Goal: Task Accomplishment & Management: Complete application form

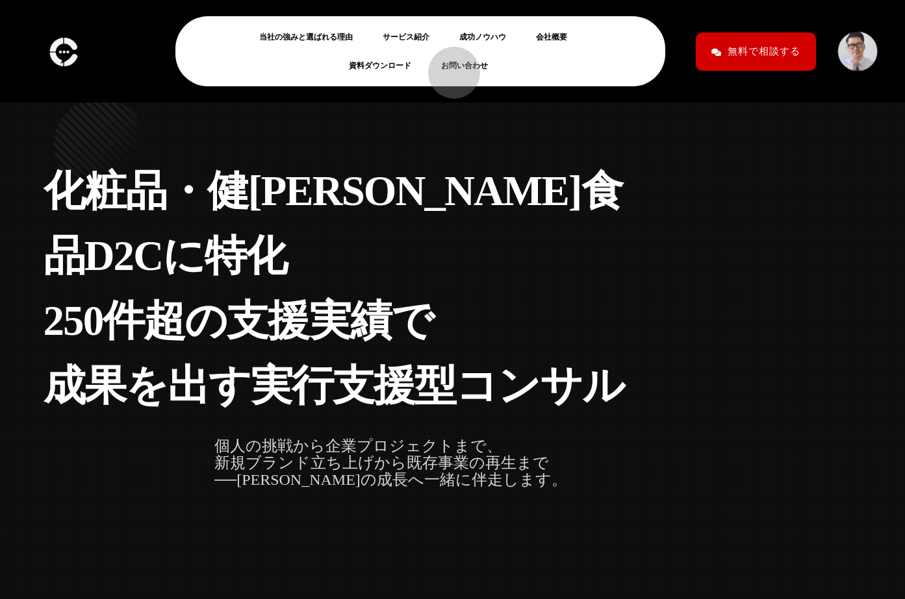
click at [447, 66] on link "お問い合わせ" at bounding box center [469, 66] width 57 height 16
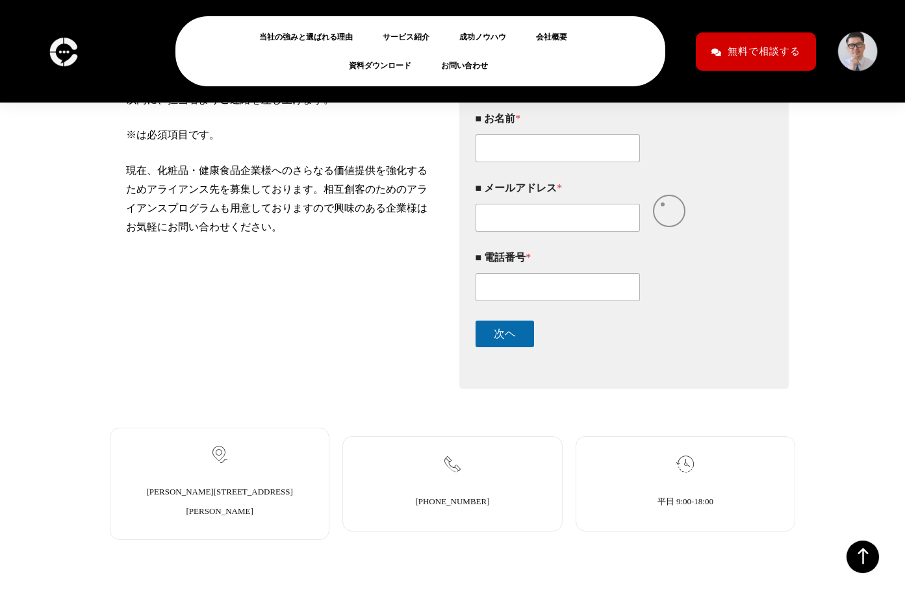
scroll to position [279, 0]
click at [570, 151] on div "■ お名前 *" at bounding box center [612, 138] width 275 height 69
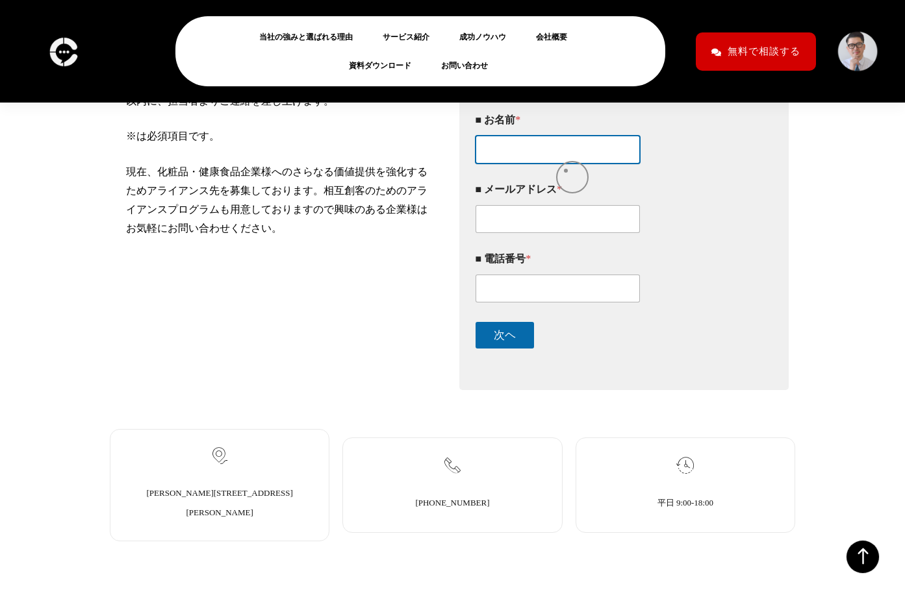
click at [566, 164] on input "■ お名前 *" at bounding box center [557, 150] width 165 height 28
type input "寺田毅知"
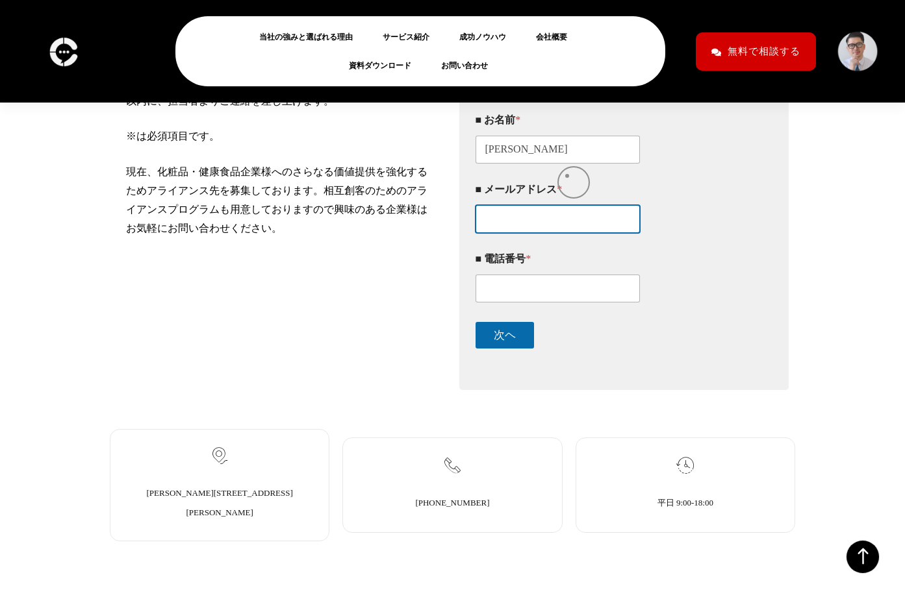
type input "terada.webcoder@gmail.com"
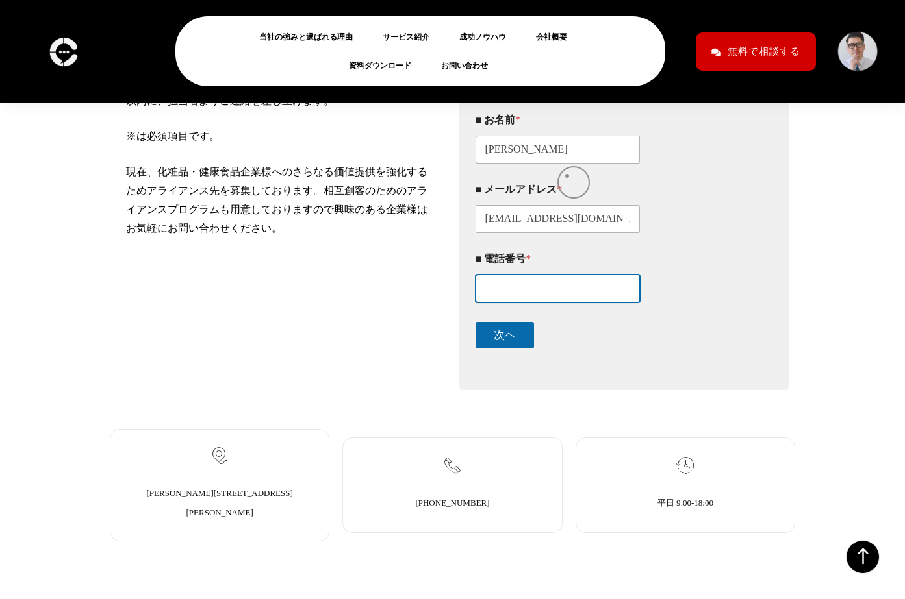
type input "09097446892"
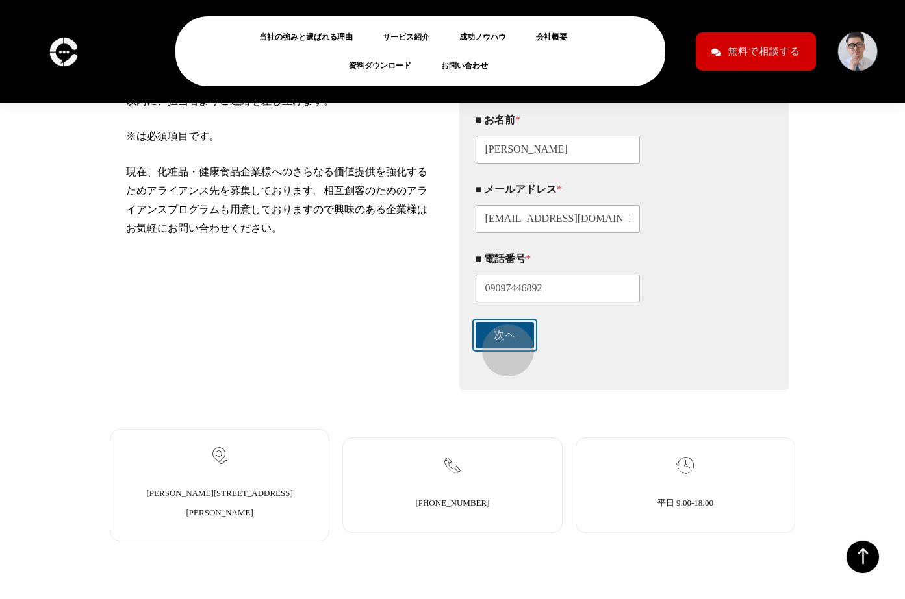
click at [501, 344] on button "次ヘ" at bounding box center [504, 335] width 58 height 27
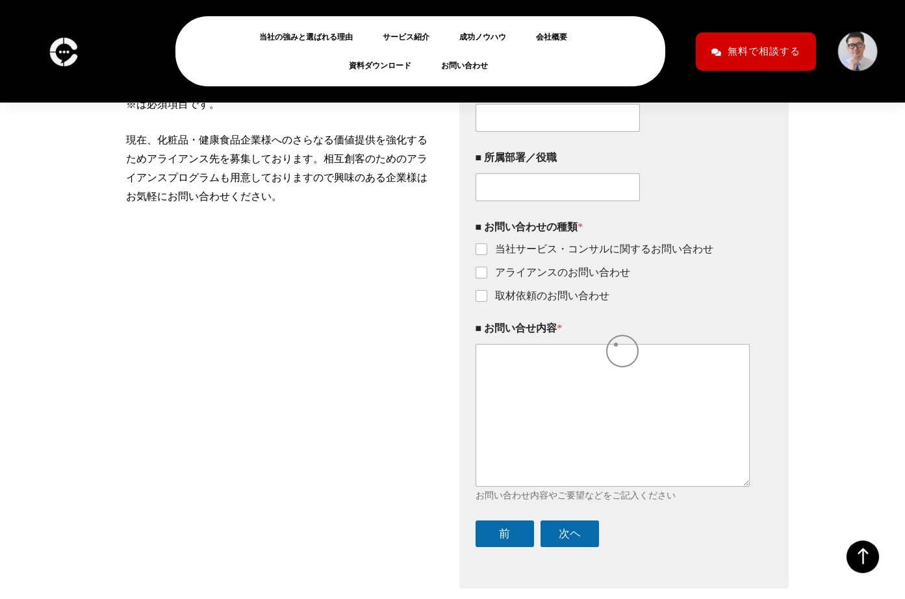
scroll to position [312, 0]
click at [586, 279] on label "アライアンスのお問い合わせ" at bounding box center [558, 273] width 143 height 14
click at [487, 278] on input "アライアンスのお問い合わせ" at bounding box center [482, 273] width 10 height 10
checkbox input "true"
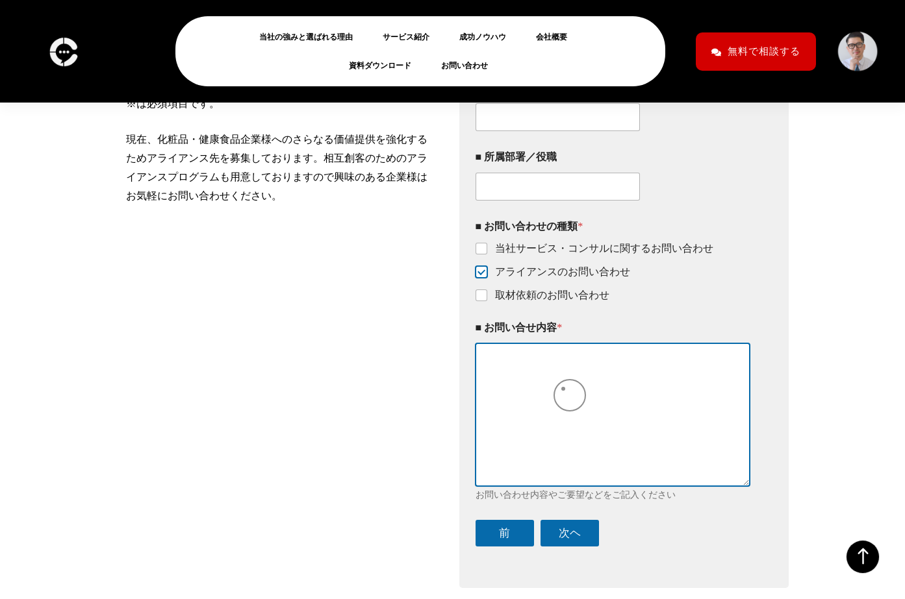
click at [563, 389] on textarea "■ お問い合せ内容 *" at bounding box center [612, 415] width 275 height 142
paste textarea "クリームチームマーケティング合同会社 ご担当者様 朝晩の冷え込みが感じられる季節となりましたが、 貴社におかれましては益々ご発展のこととお喜び申し上げます。 …"
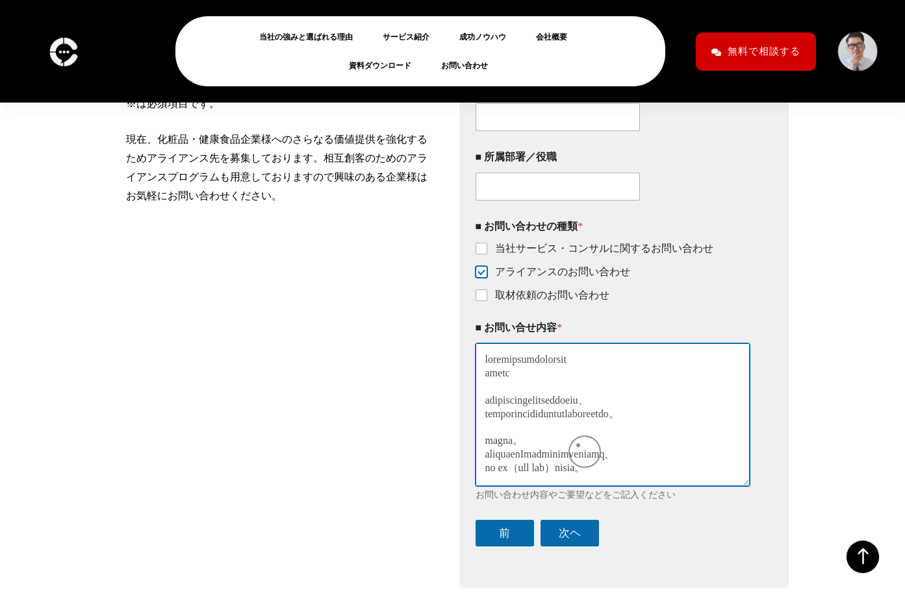
scroll to position [2502, 0]
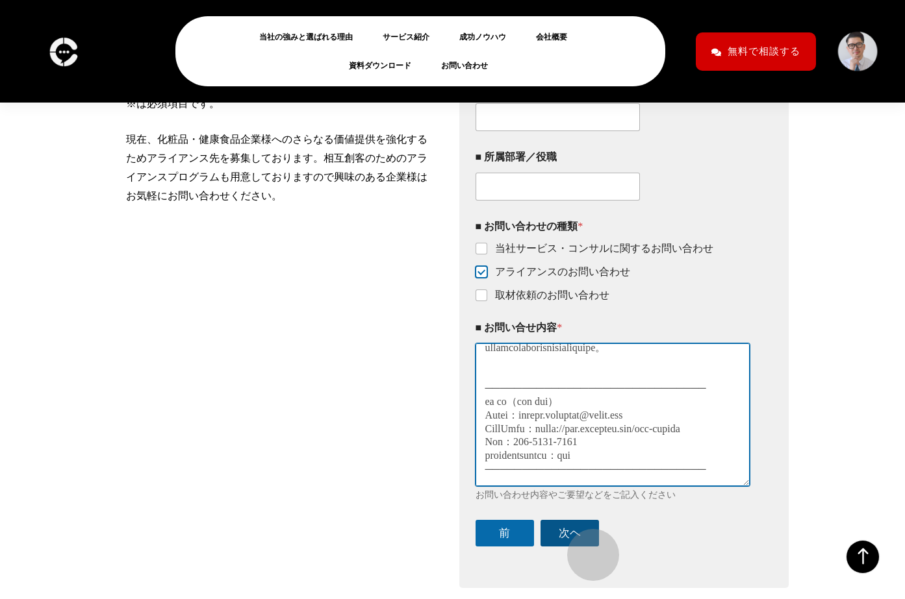
type textarea "クリームチームマーケティング合同会社 ご担当者様 朝晩の冷え込みが感じられる季節となりましたが、 貴社におかれましては益々ご発展のこととお喜び申し上げます。 …"
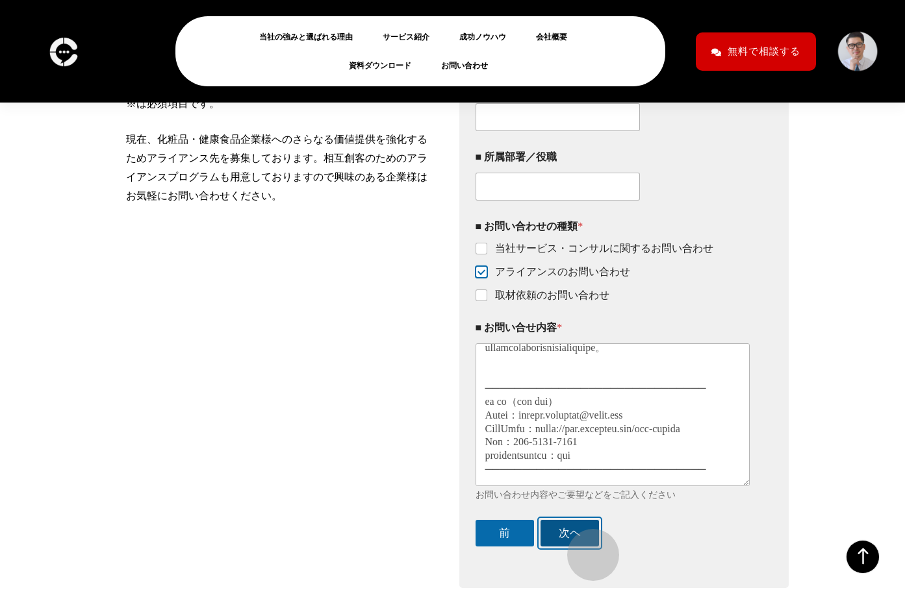
click at [586, 547] on button "次ヘ" at bounding box center [569, 533] width 58 height 27
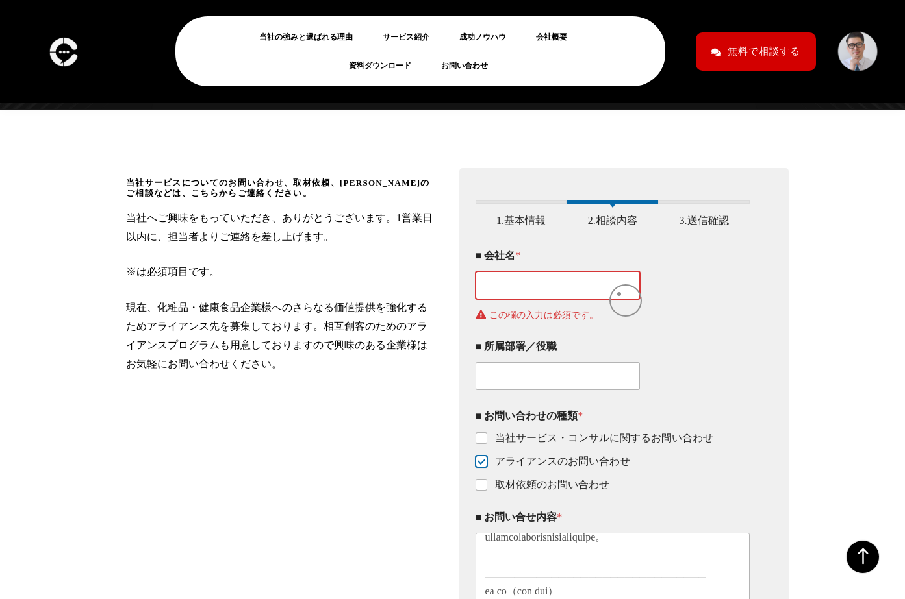
scroll to position [138, 0]
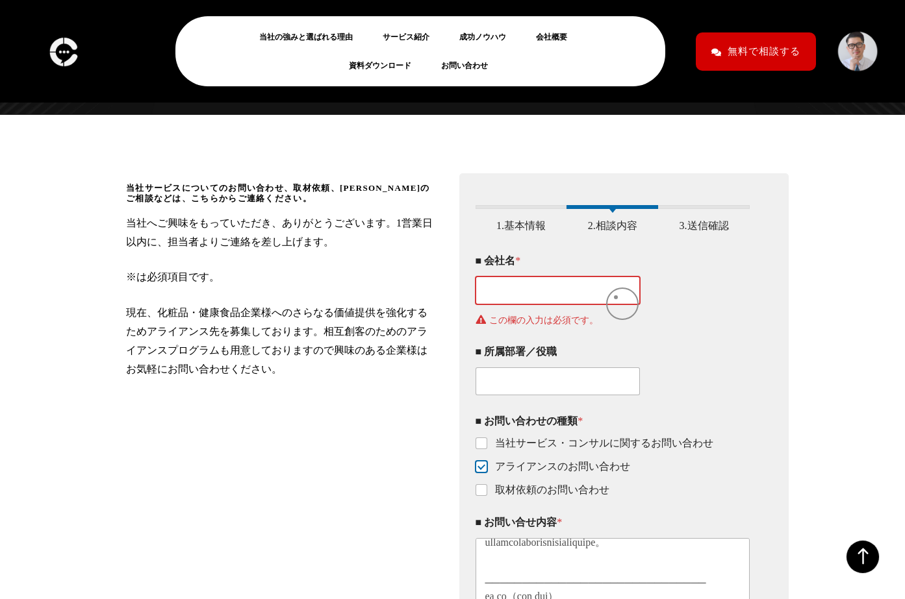
click at [616, 297] on input "■ 会社名 *" at bounding box center [557, 291] width 165 height 28
type input "個人"
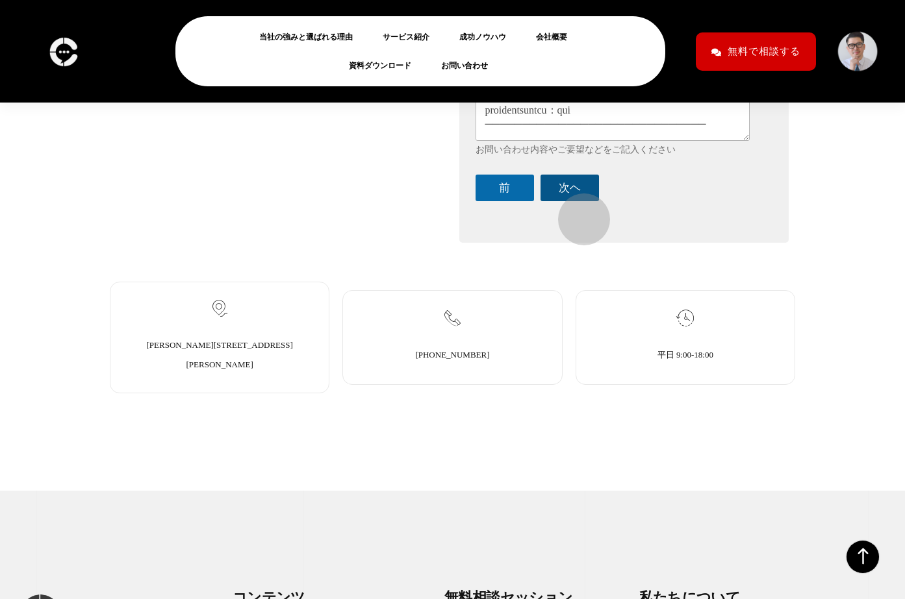
scroll to position [660, 0]
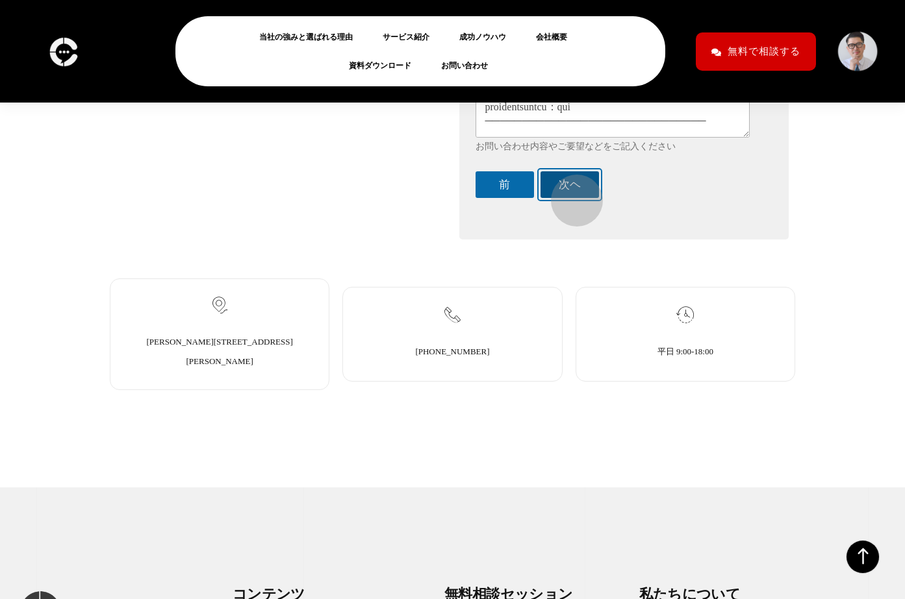
click at [570, 194] on button "次ヘ" at bounding box center [569, 184] width 58 height 27
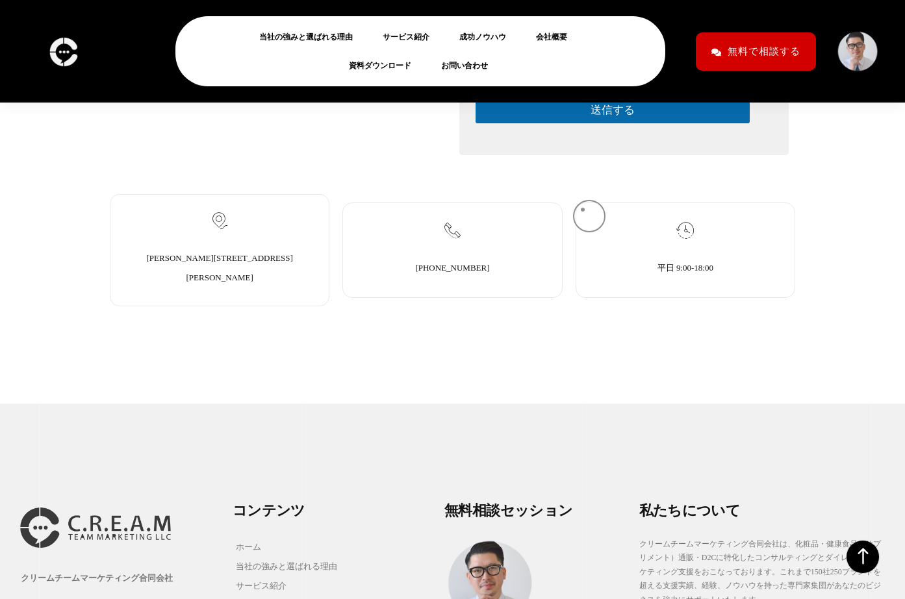
scroll to position [436, 0]
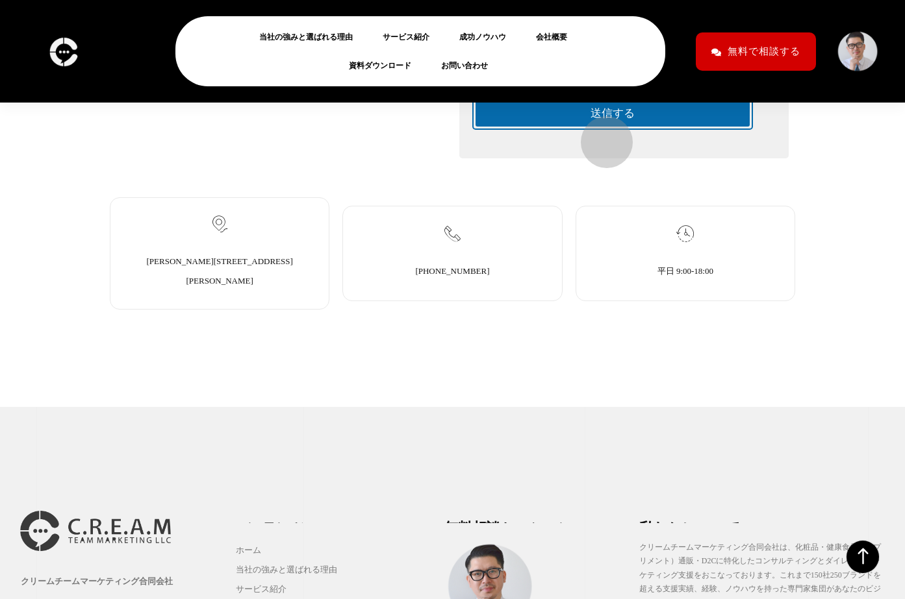
drag, startPoint x: 599, startPoint y: 136, endPoint x: 625, endPoint y: 136, distance: 25.3
click at [601, 127] on button "送信する" at bounding box center [612, 113] width 275 height 27
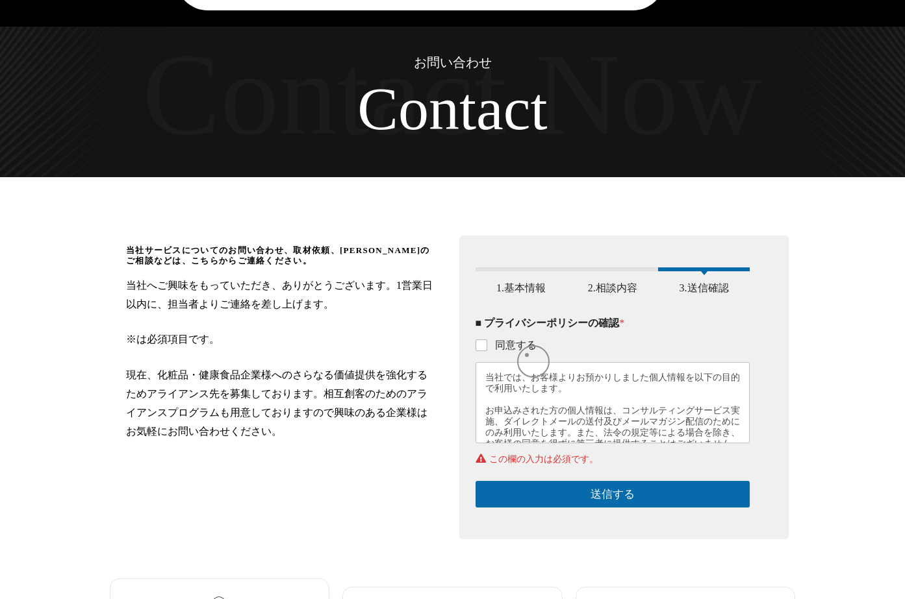
scroll to position [75, 0]
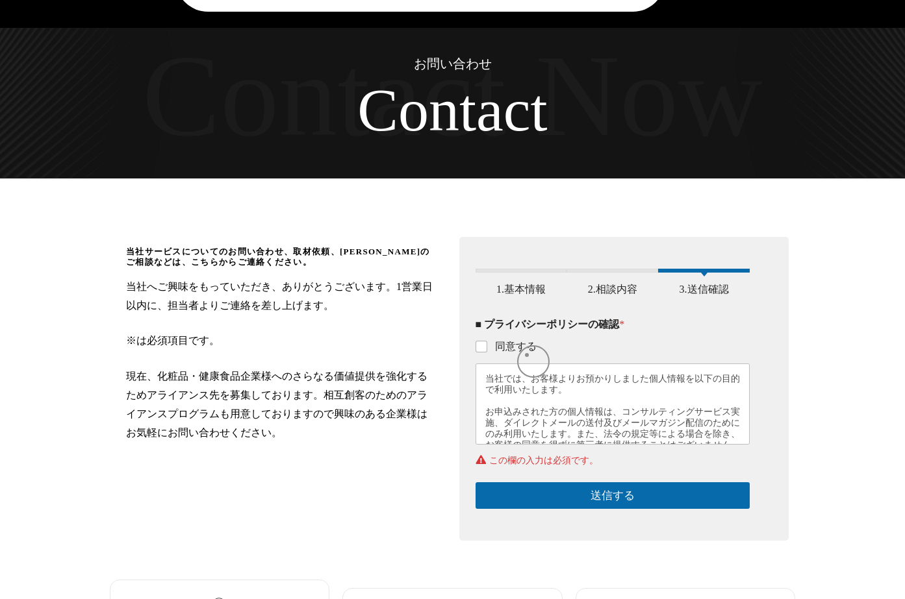
click at [527, 355] on fieldset "■ プライバシーポリシーの確認 * 同意する 当社では、お客様よりお預かりしました個人情報を以下の目的で利用いたします。 お申込みされた方の個人情報は、コンサ…" at bounding box center [612, 381] width 275 height 127
click at [486, 353] on input "同意する" at bounding box center [482, 347] width 10 height 10
checkbox input "true"
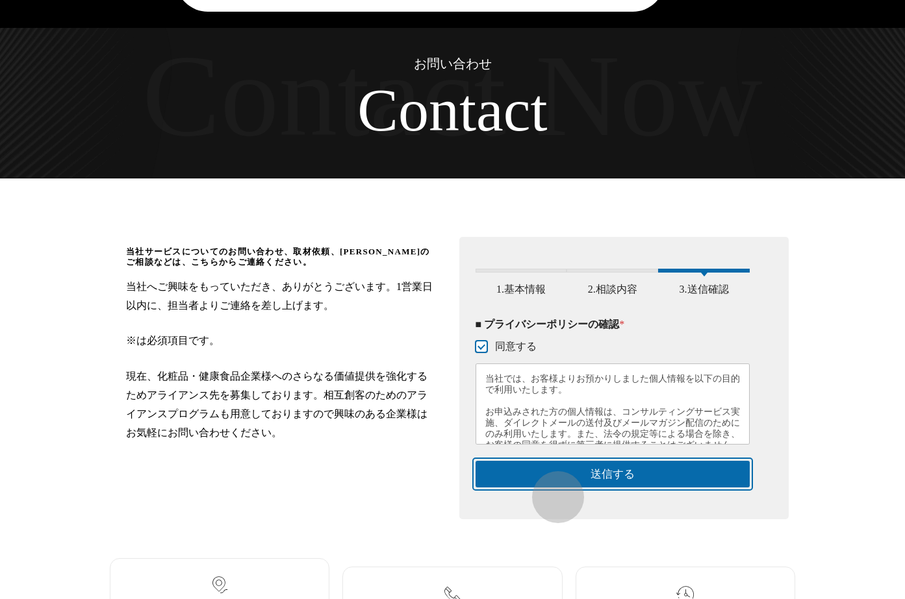
drag, startPoint x: 551, startPoint y: 490, endPoint x: 581, endPoint y: 438, distance: 59.4
click at [552, 488] on button "送信する" at bounding box center [612, 474] width 275 height 27
